Goal: Ask a question

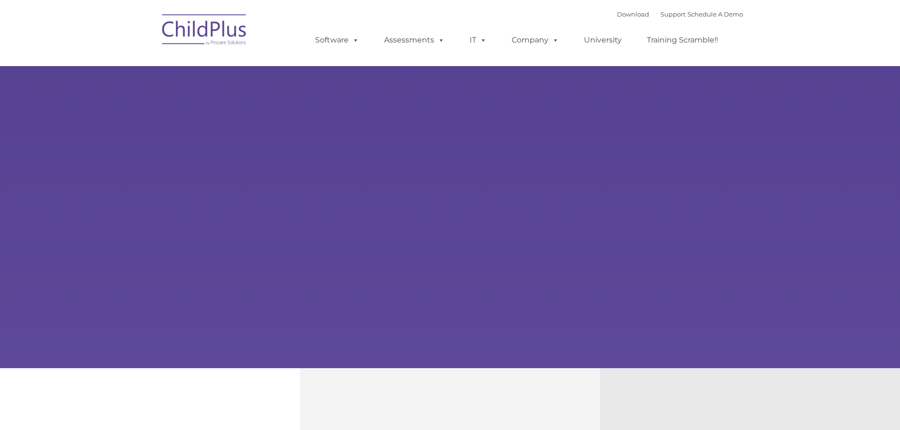
type input ""
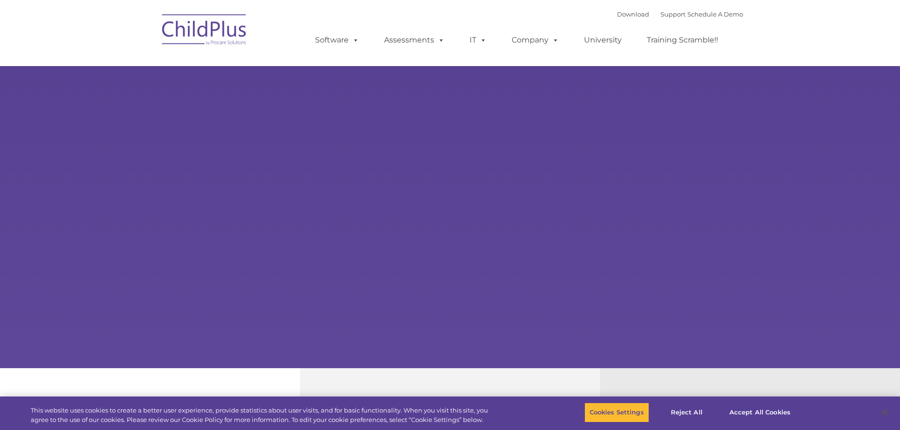
select select "MEDIUM"
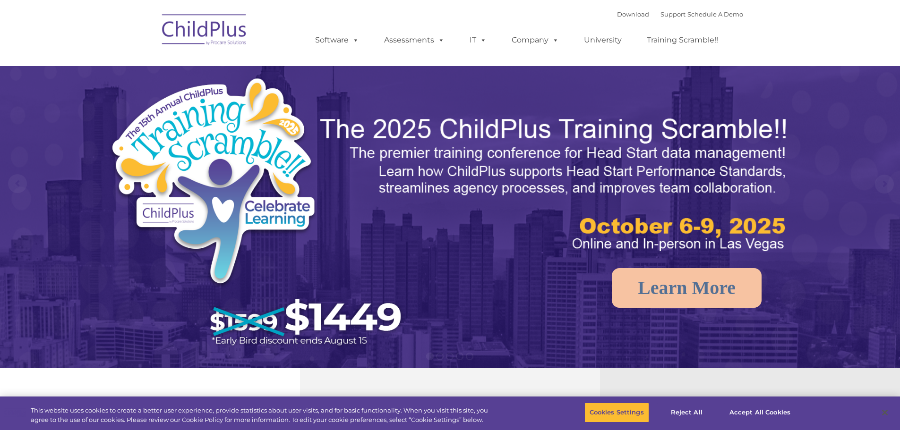
click at [662, 18] on div "Download Support | Schedule A Demo " at bounding box center [680, 14] width 126 height 14
click at [661, 14] on link "Support" at bounding box center [673, 14] width 25 height 8
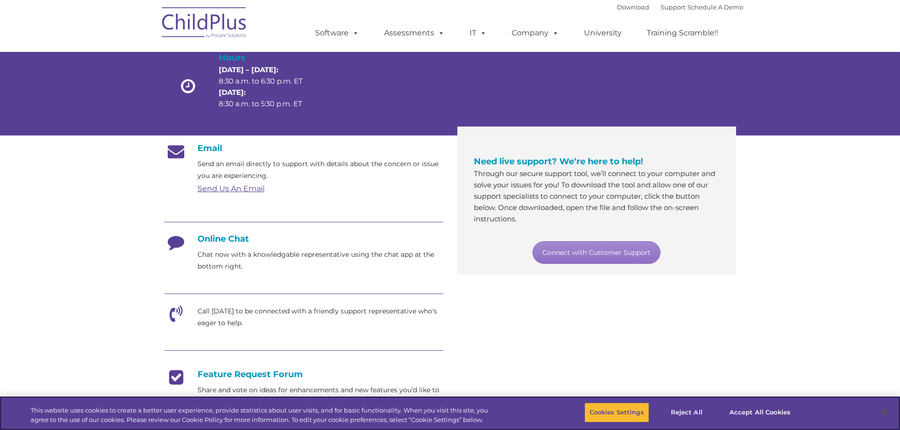
scroll to position [84, 0]
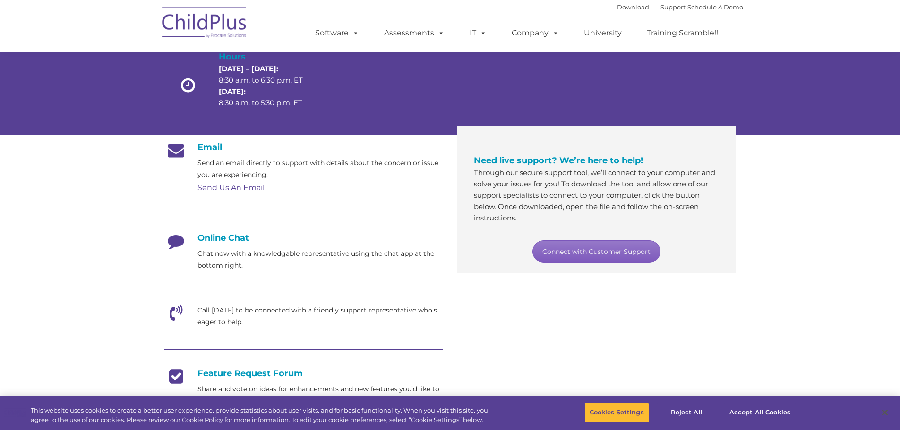
click at [608, 247] on link "Connect with Customer Support" at bounding box center [597, 252] width 128 height 23
